Goal: Navigation & Orientation: Find specific page/section

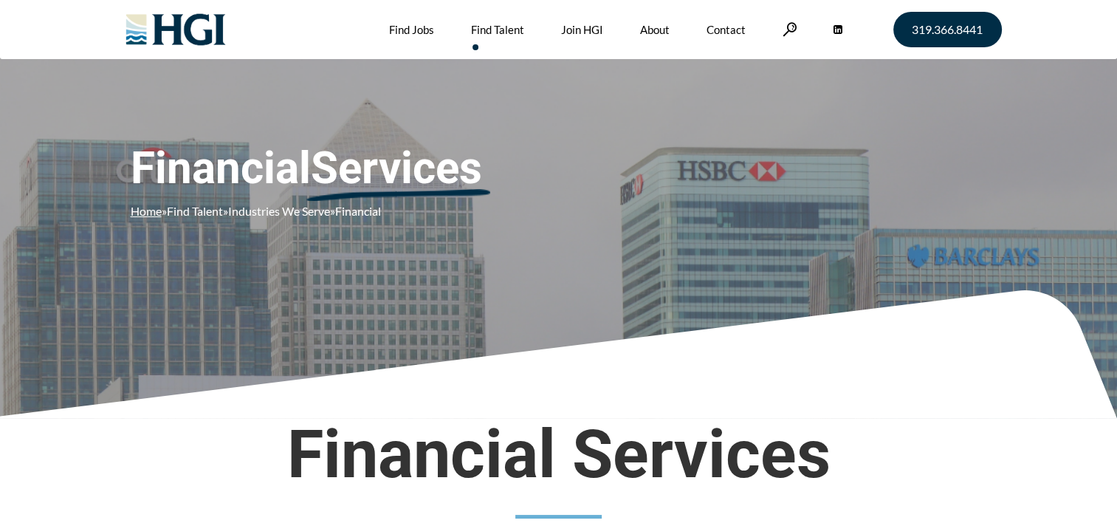
click at [155, 213] on link "Home" at bounding box center [146, 211] width 31 height 14
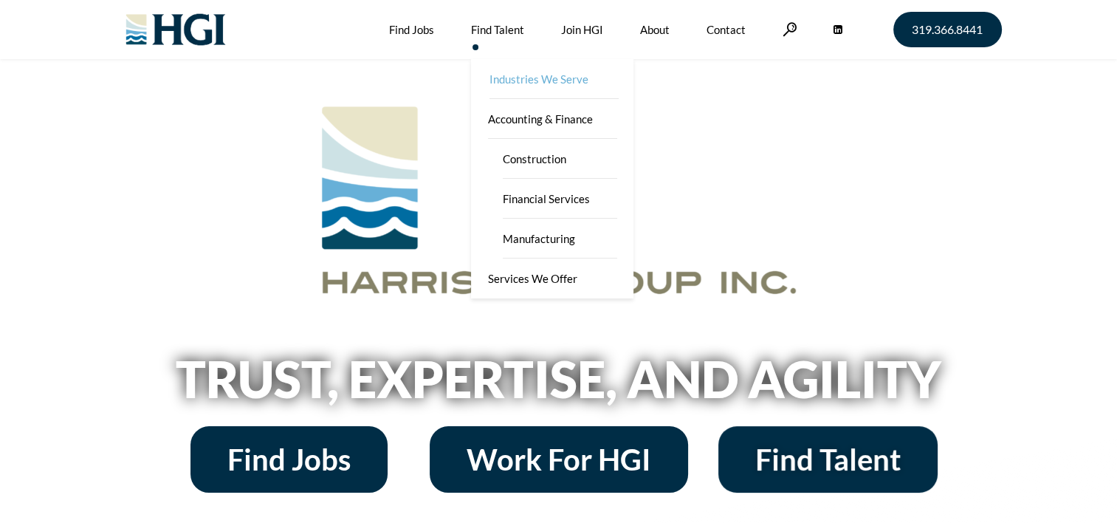
click at [556, 72] on link "Industries We Serve" at bounding box center [553, 79] width 162 height 40
